Goal: Find specific page/section: Find specific page/section

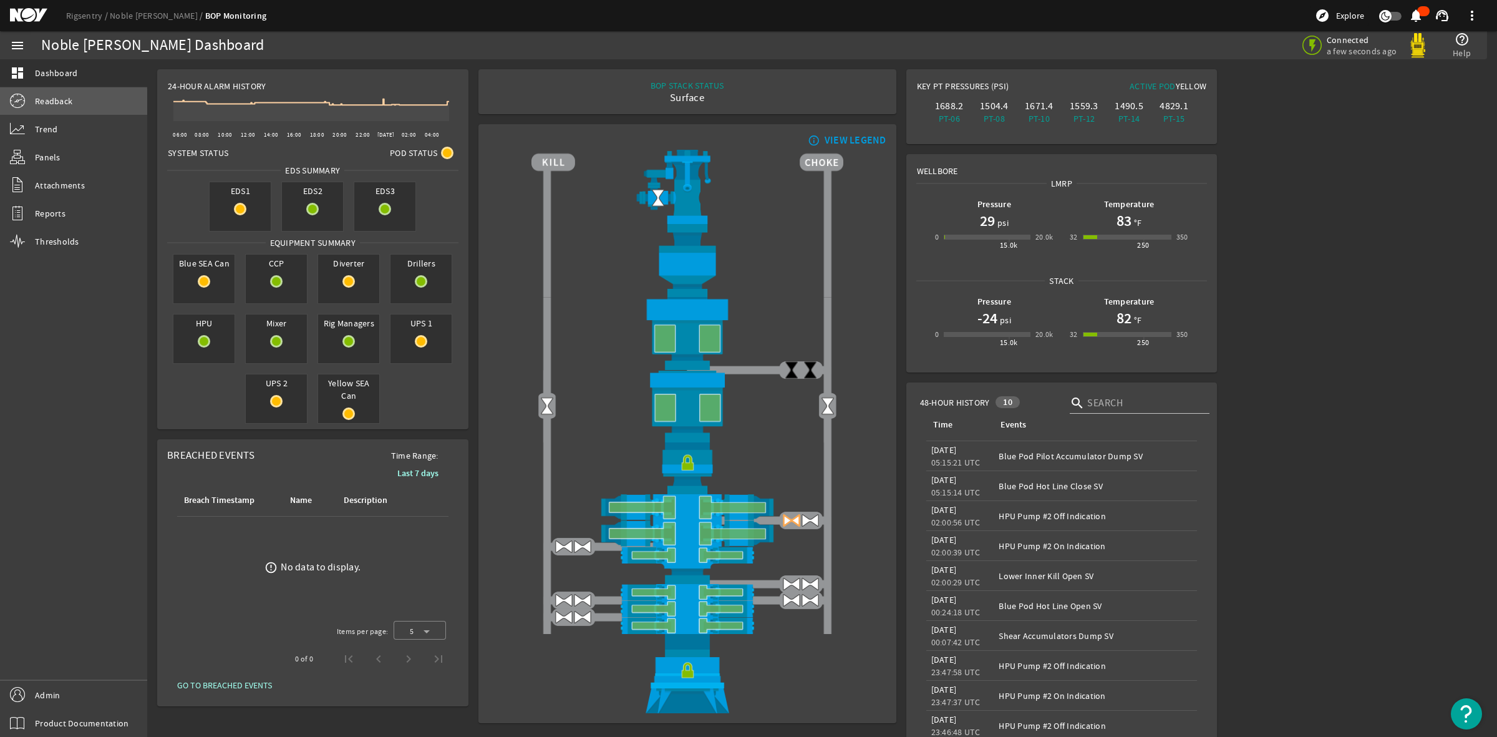
click at [64, 103] on span "Readback" at bounding box center [53, 101] width 37 height 12
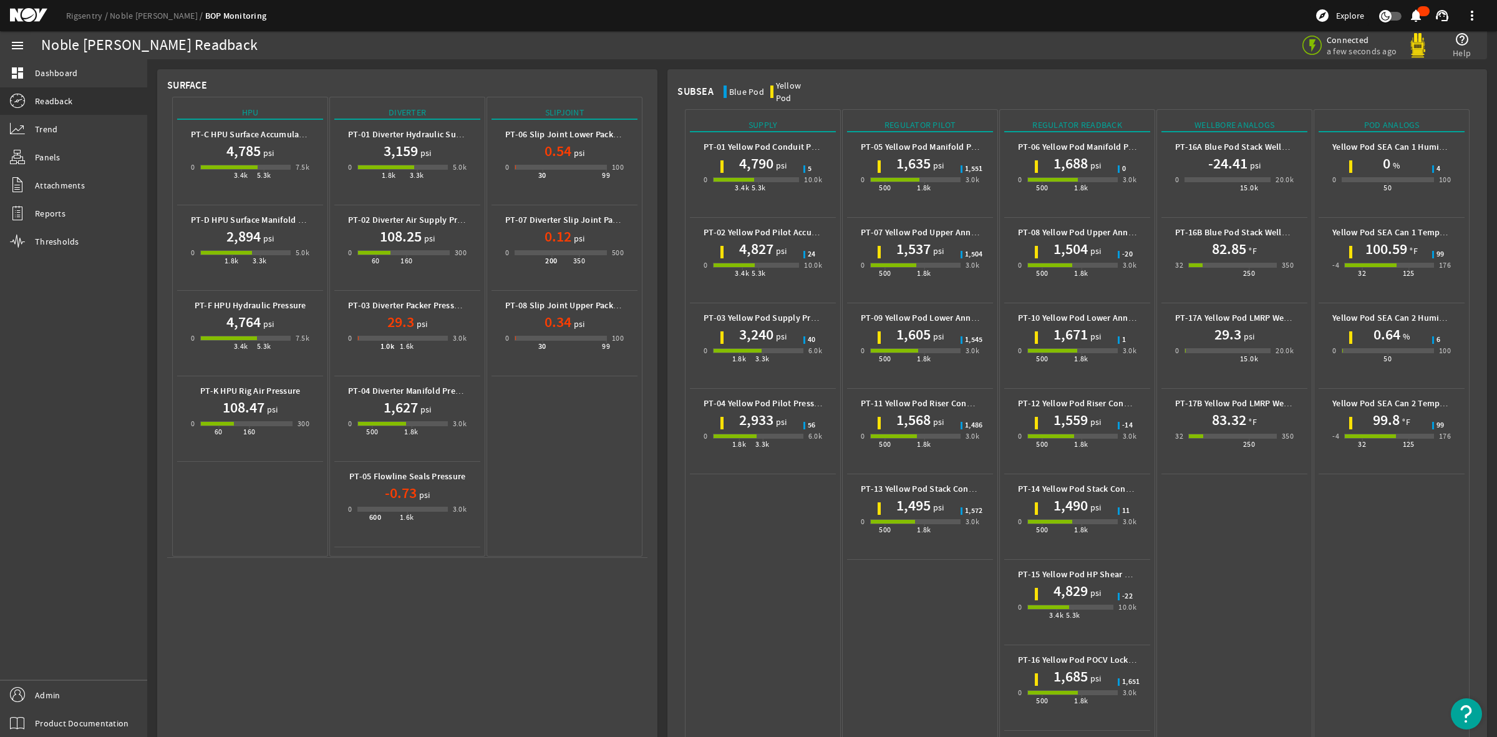
click at [25, 19] on mat-icon at bounding box center [38, 15] width 56 height 15
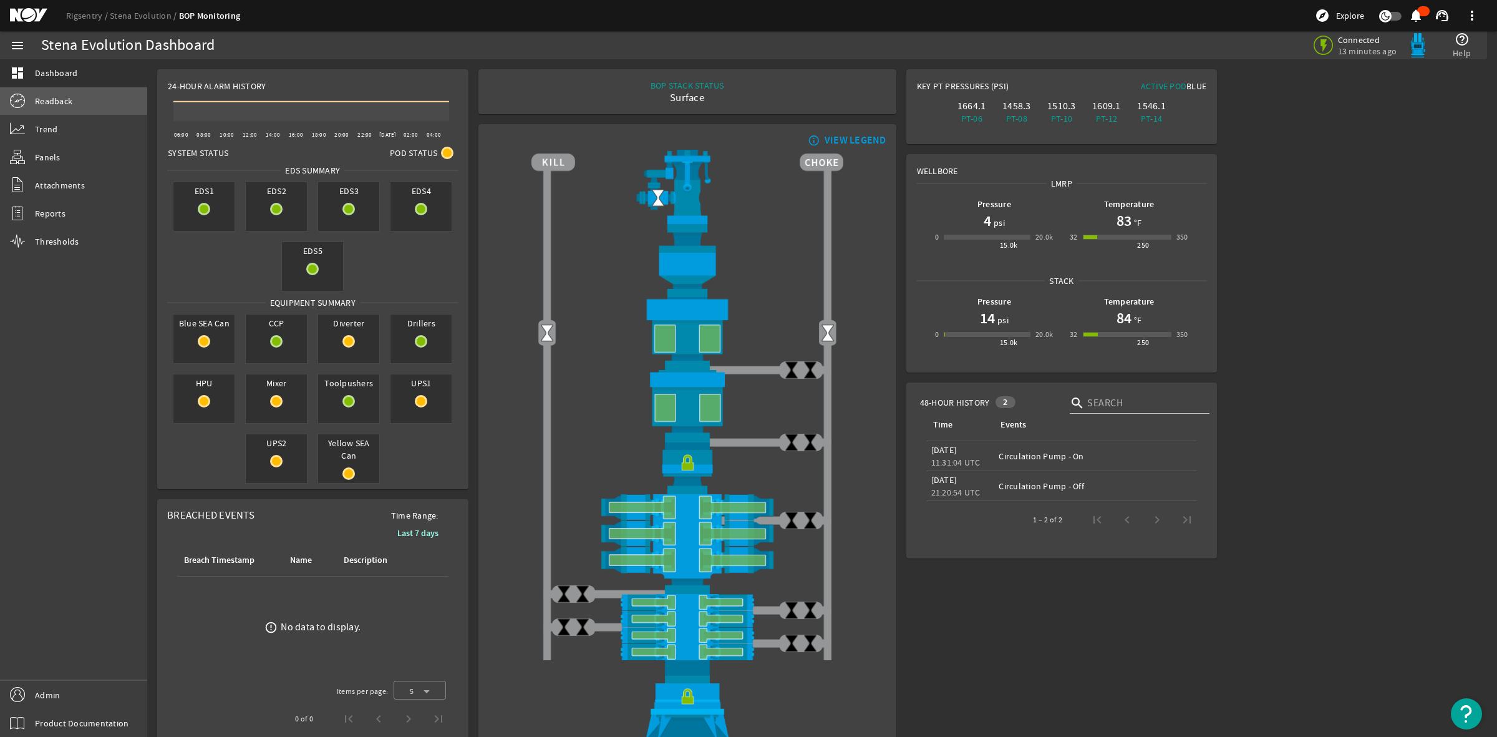
click at [62, 99] on span "Readback" at bounding box center [53, 101] width 37 height 12
